Goal: Transaction & Acquisition: Book appointment/travel/reservation

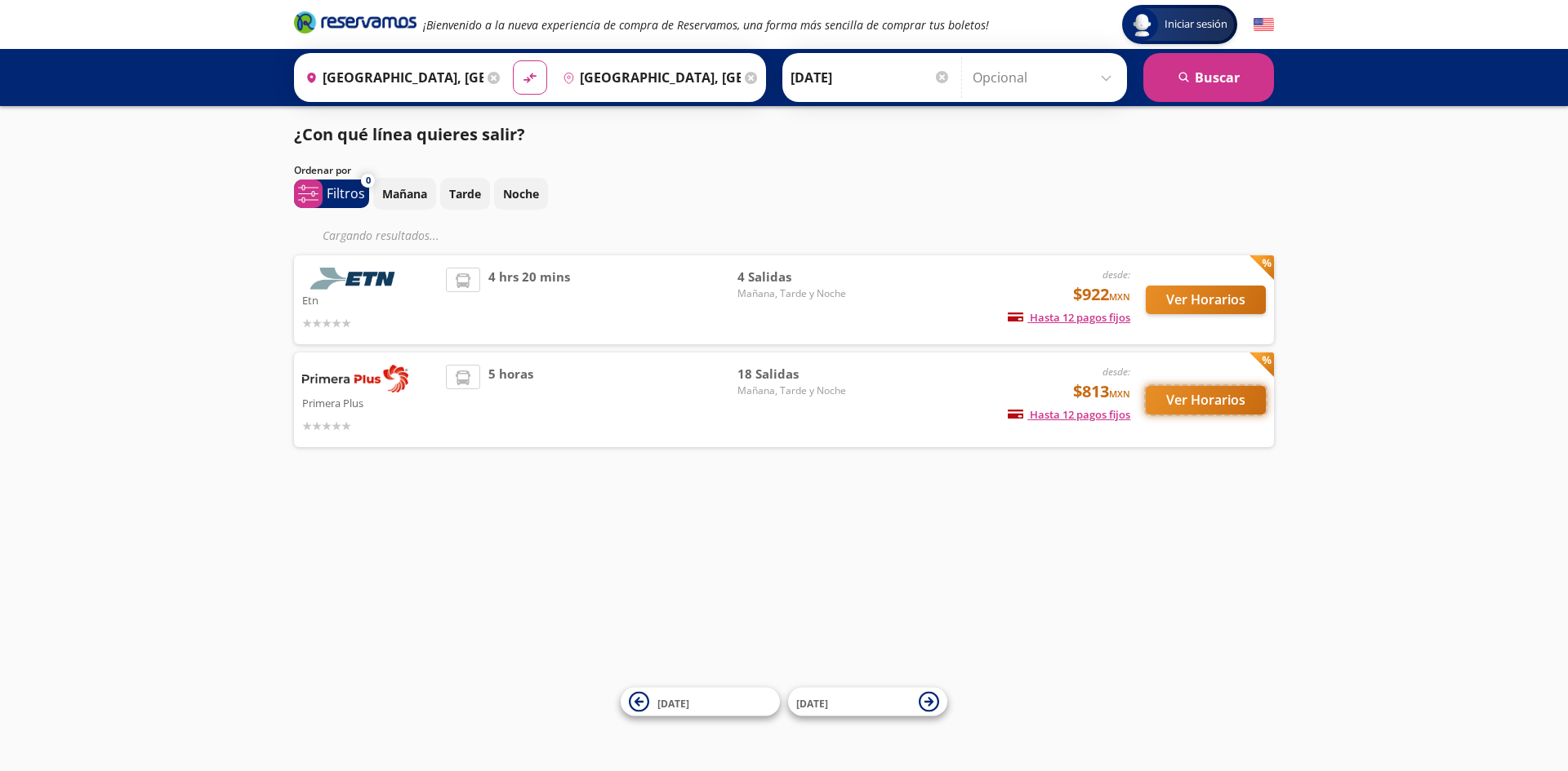
click at [1188, 400] on button "Ver Horarios" at bounding box center [1206, 400] width 120 height 29
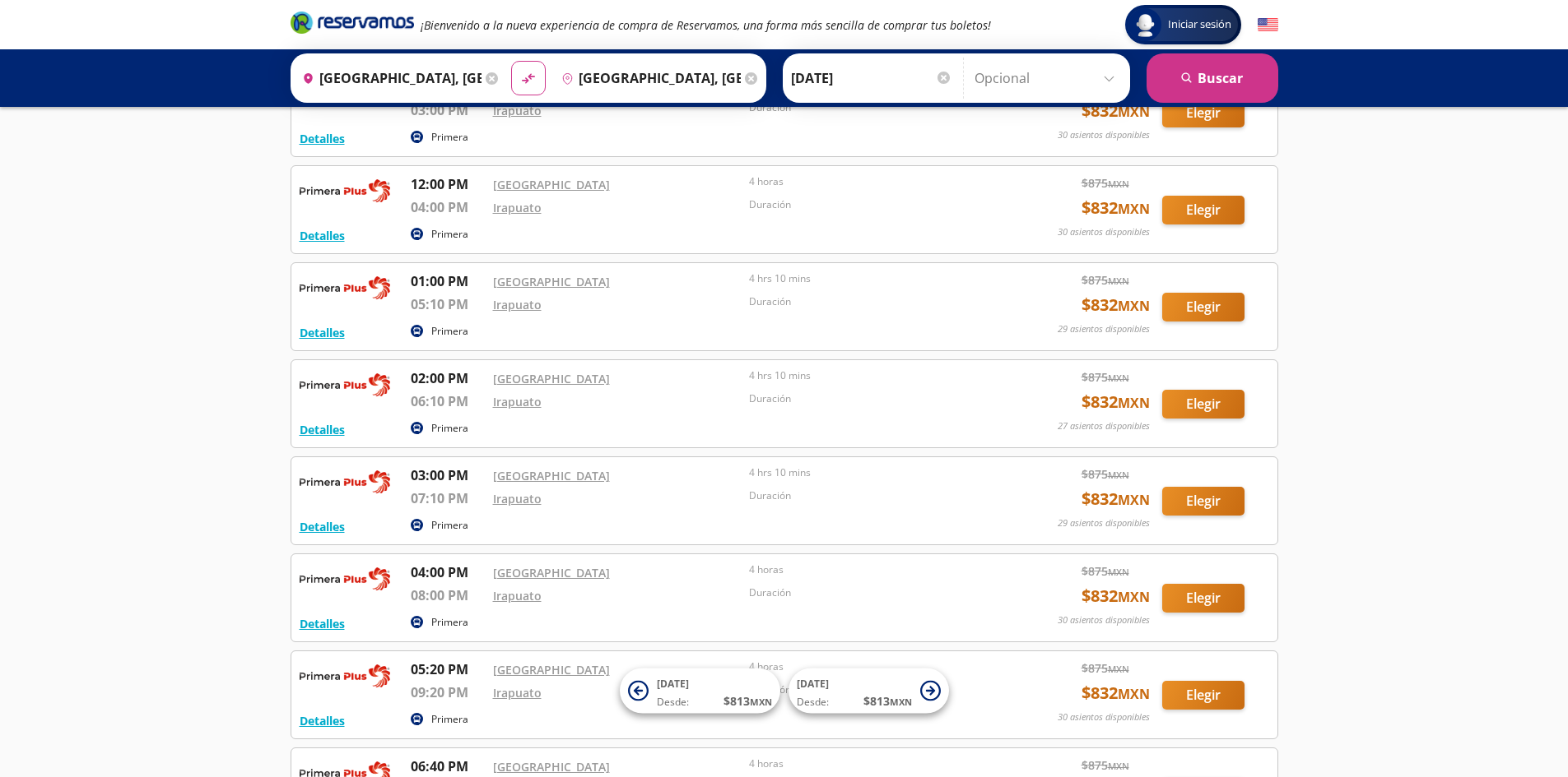
scroll to position [1313, 0]
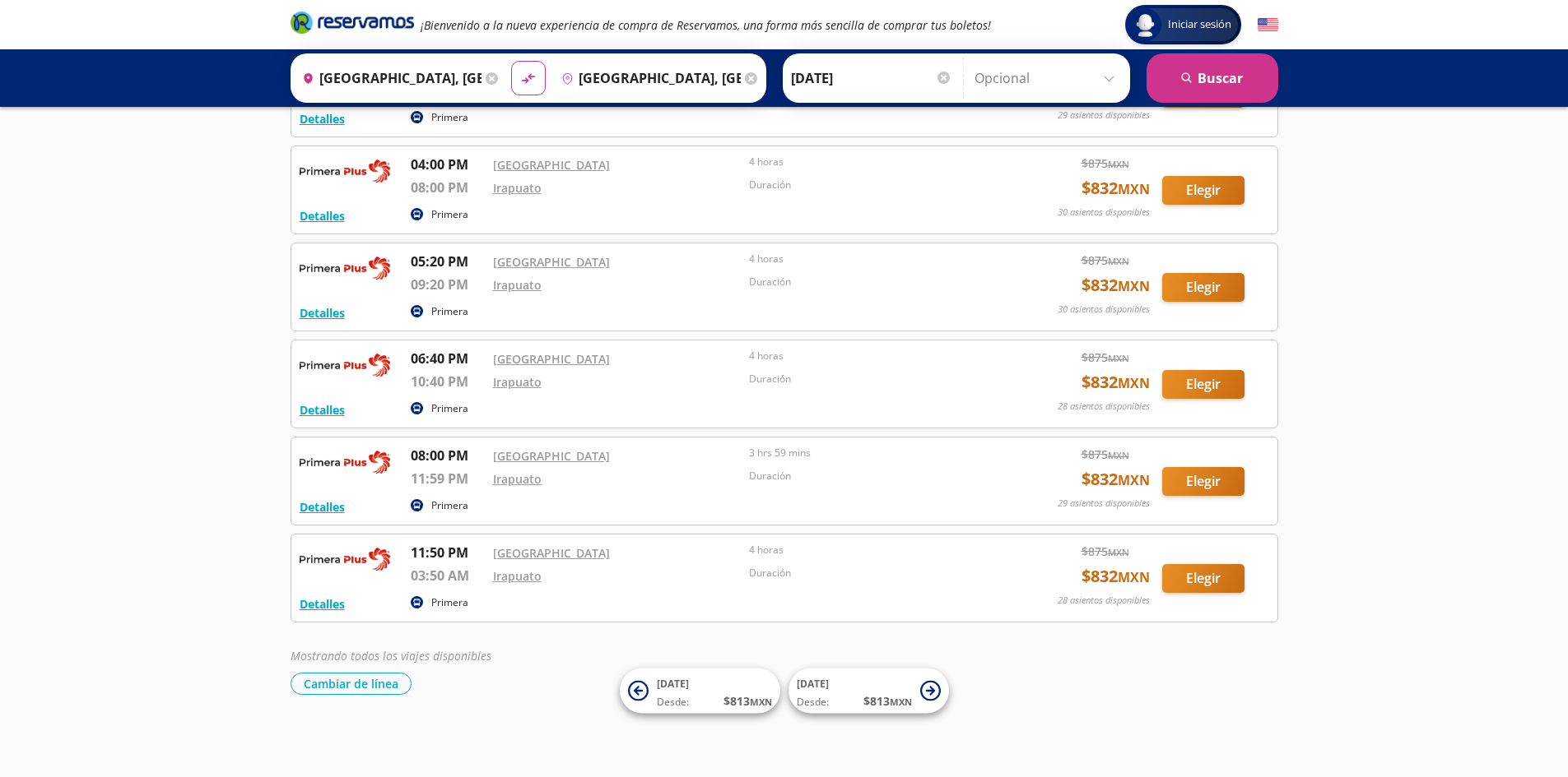
click at [878, 78] on input "[DATE]" at bounding box center [871, 78] width 161 height 41
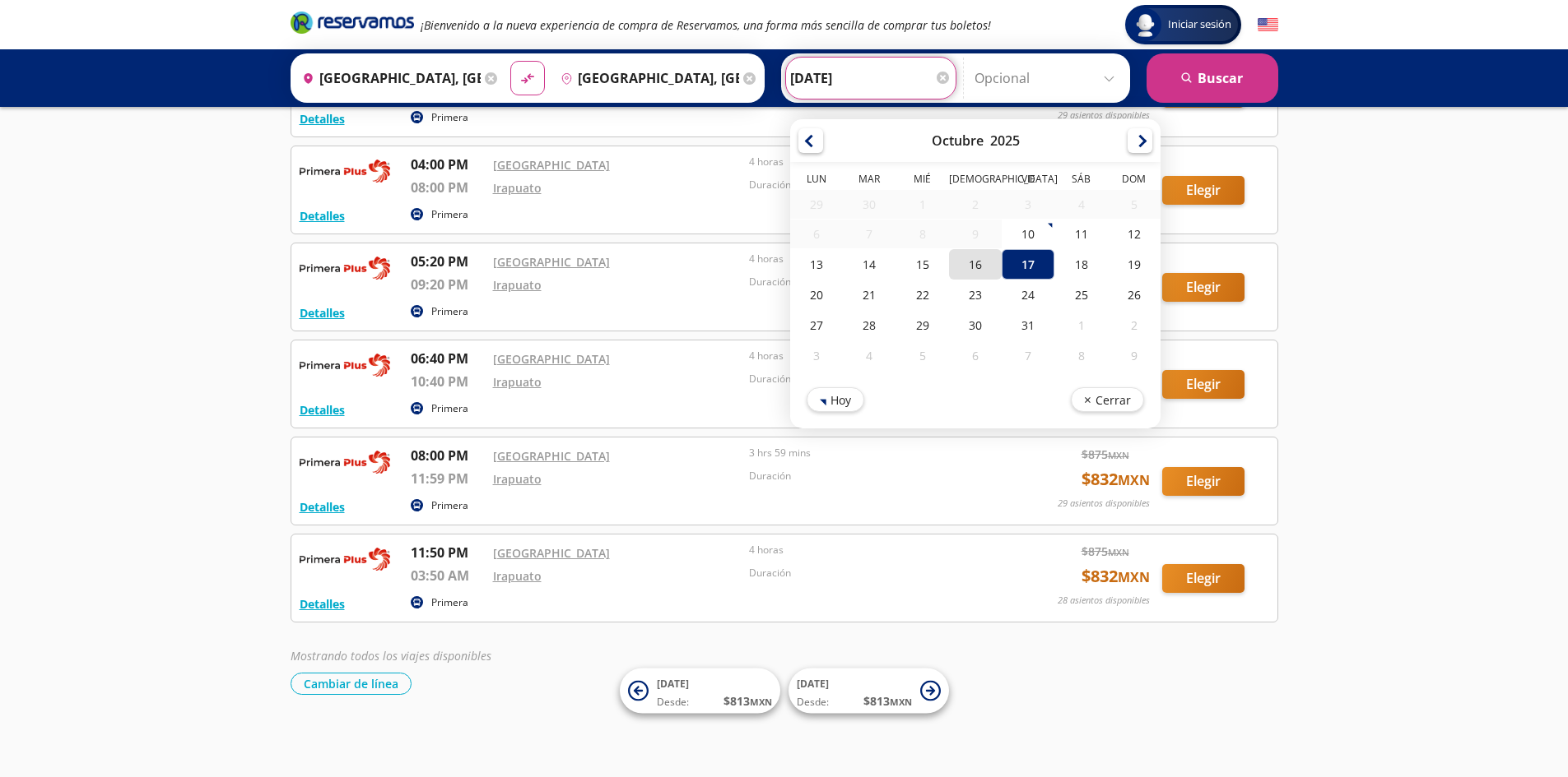
click at [977, 268] on div "16" at bounding box center [975, 264] width 53 height 30
type input "[DATE]"
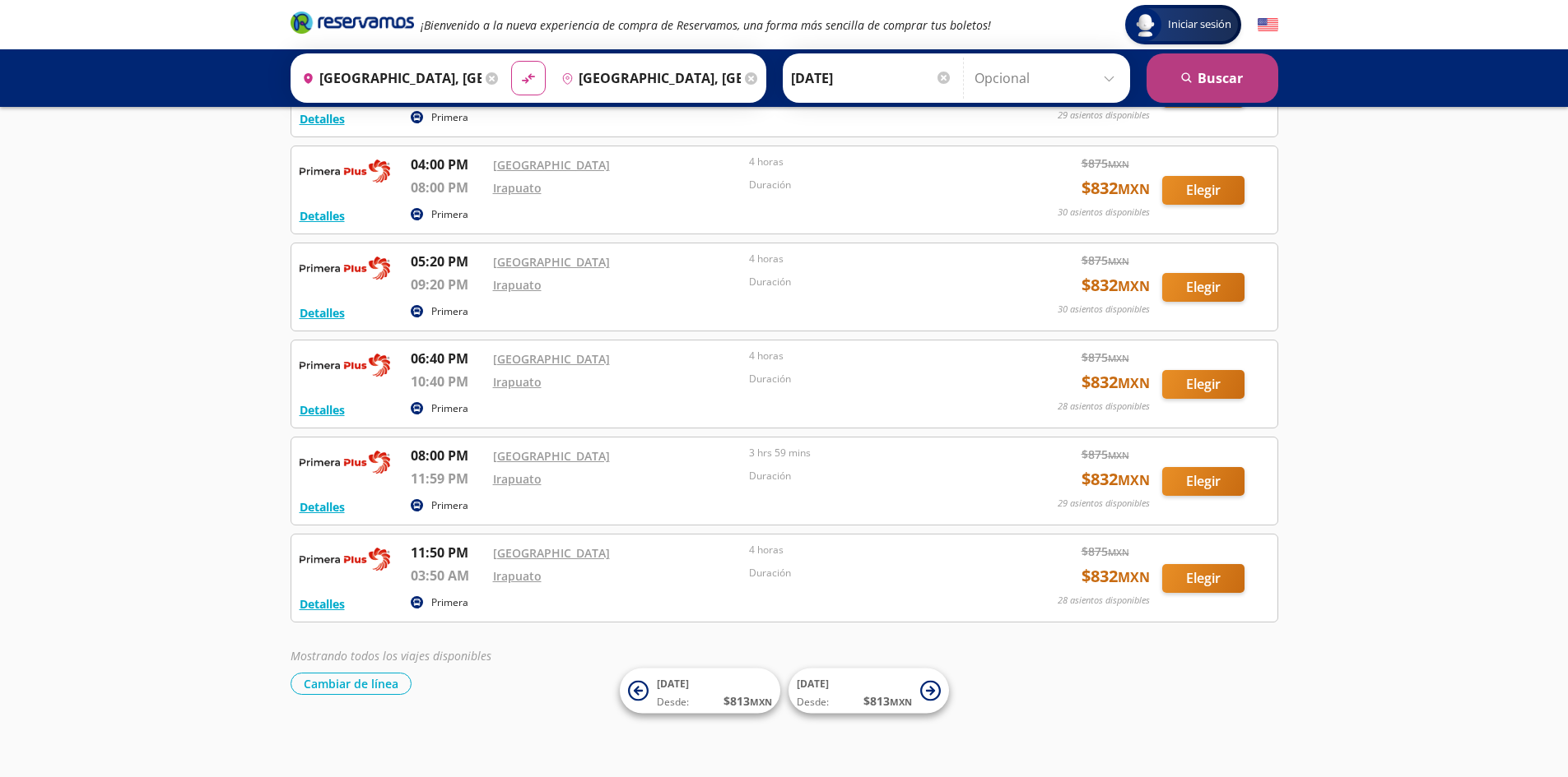
click at [1212, 81] on button "search [GEOGRAPHIC_DATA]" at bounding box center [1212, 78] width 132 height 49
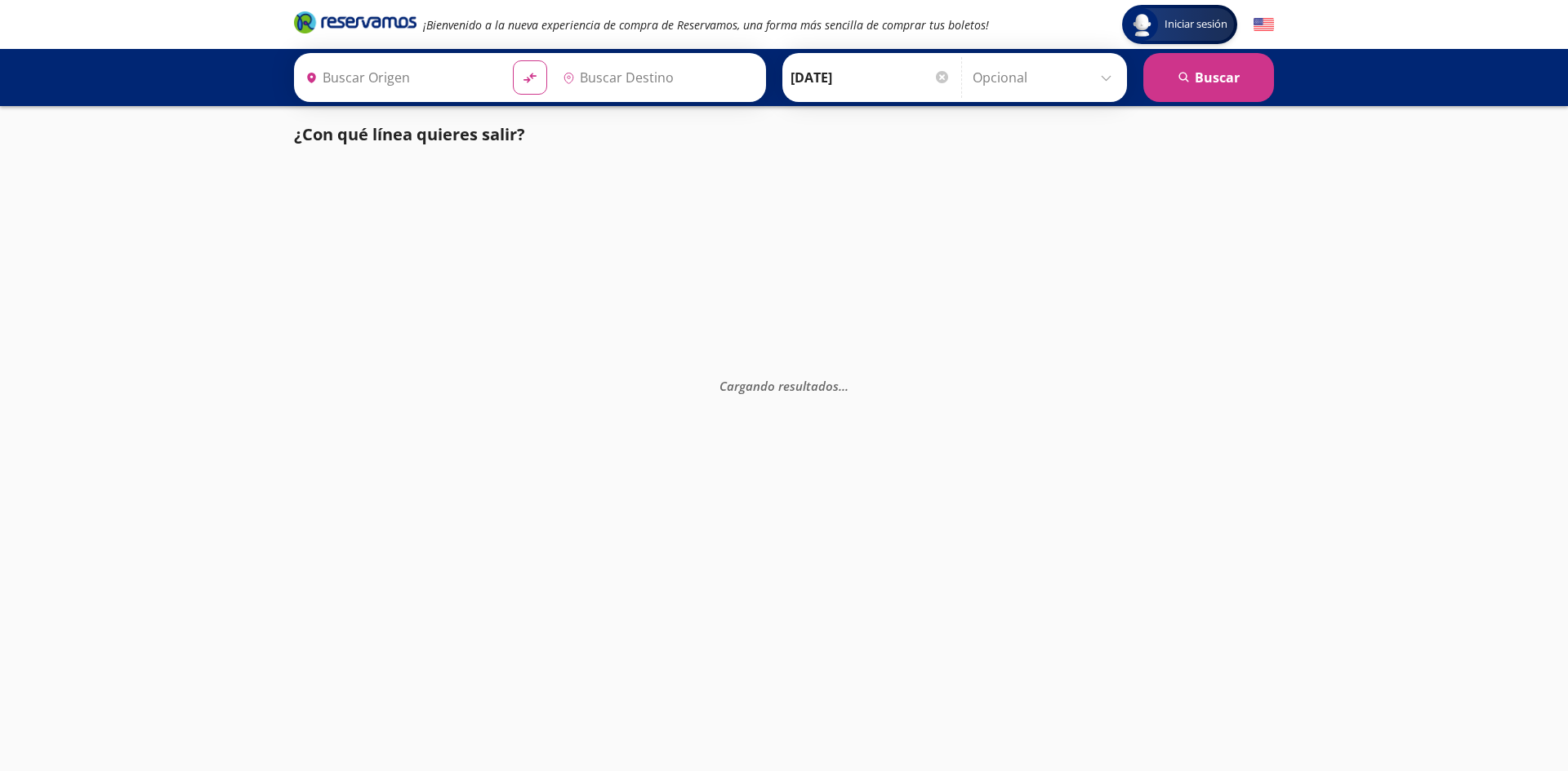
type input "[GEOGRAPHIC_DATA], [GEOGRAPHIC_DATA]"
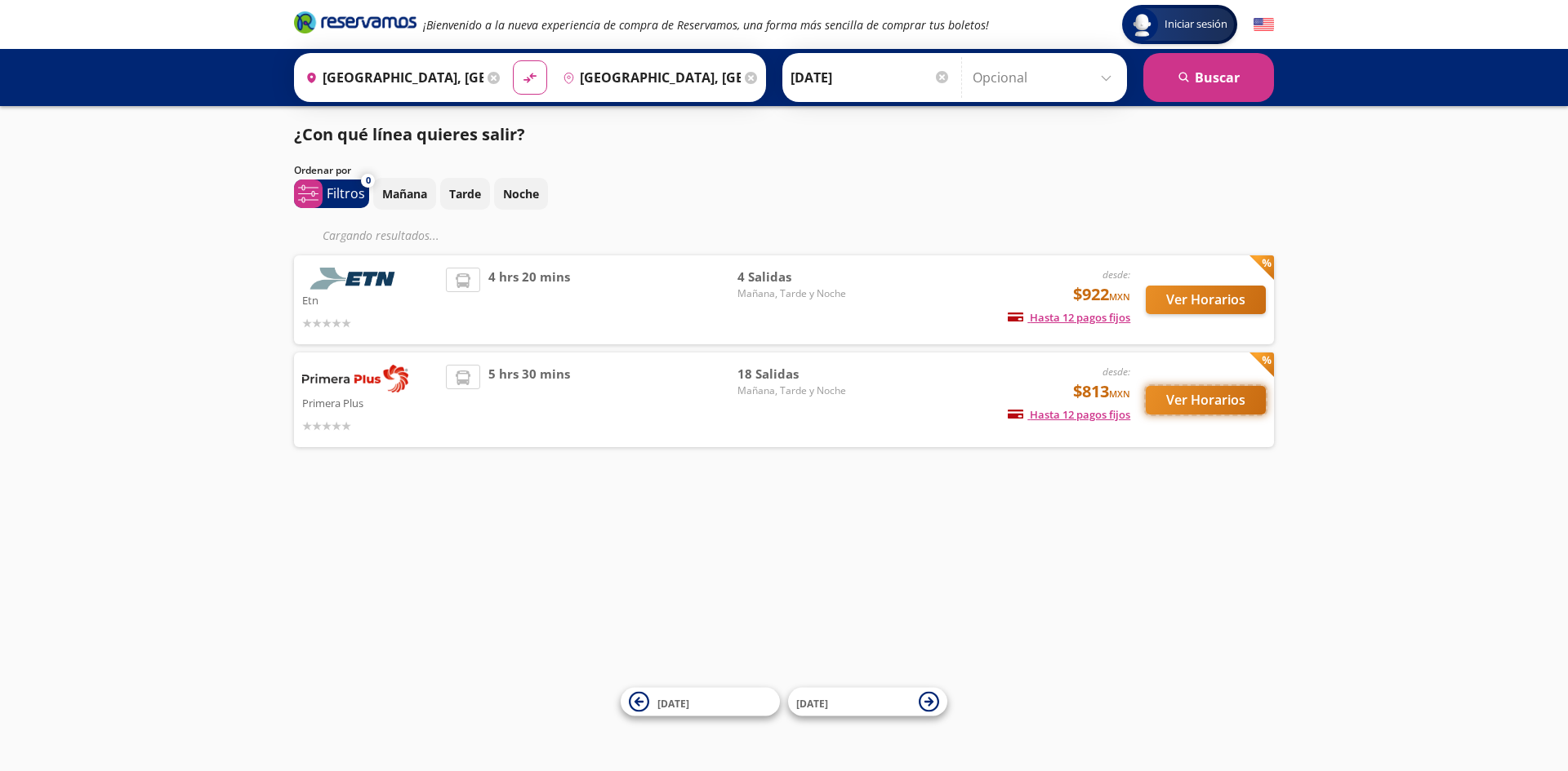
click at [1215, 402] on button "Ver Horarios" at bounding box center [1206, 400] width 120 height 29
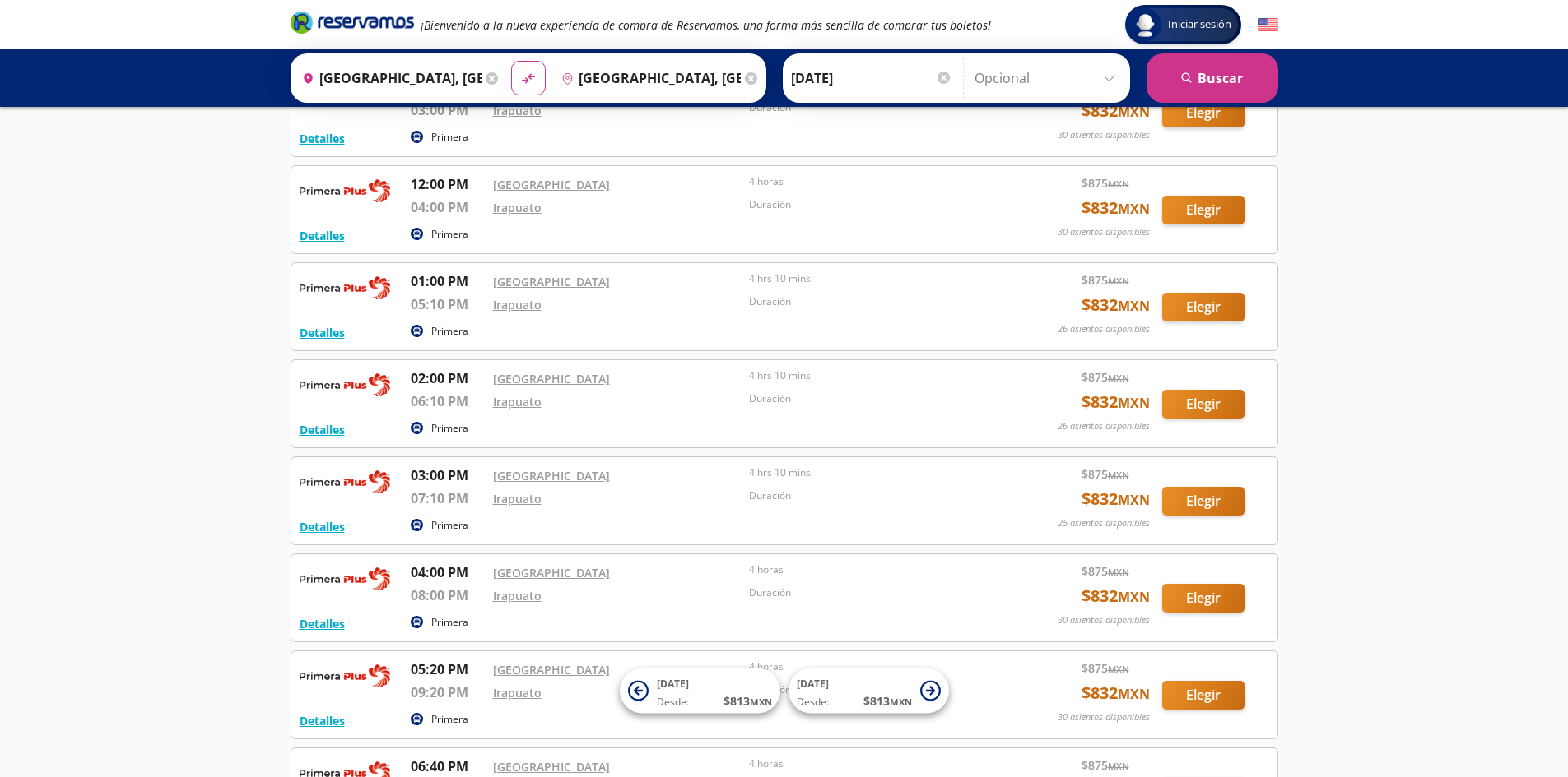
scroll to position [1313, 0]
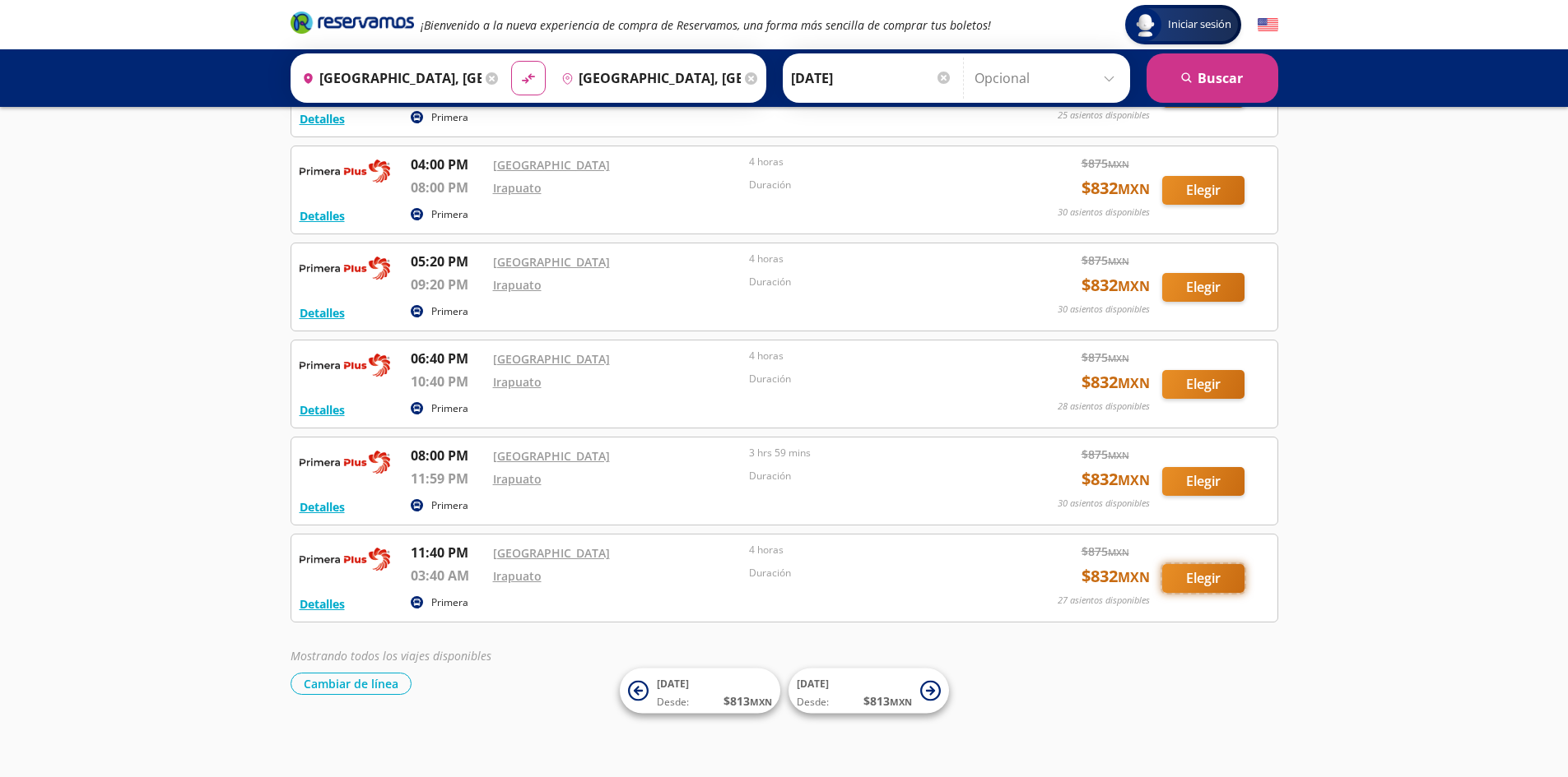
click at [1194, 572] on button "Elegir" at bounding box center [1203, 579] width 82 height 29
